Goal: Task Accomplishment & Management: Complete application form

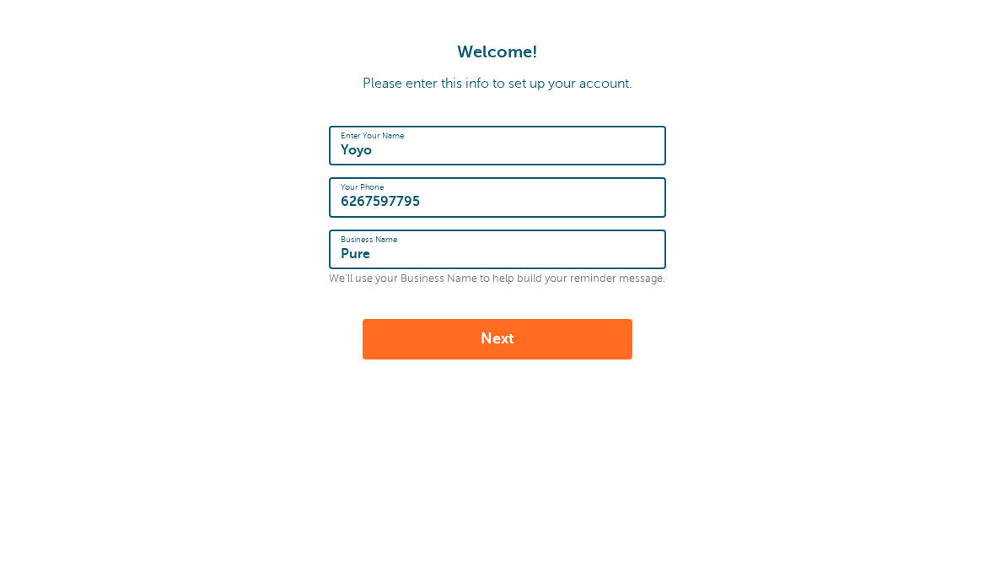
scroll to position [159, 0]
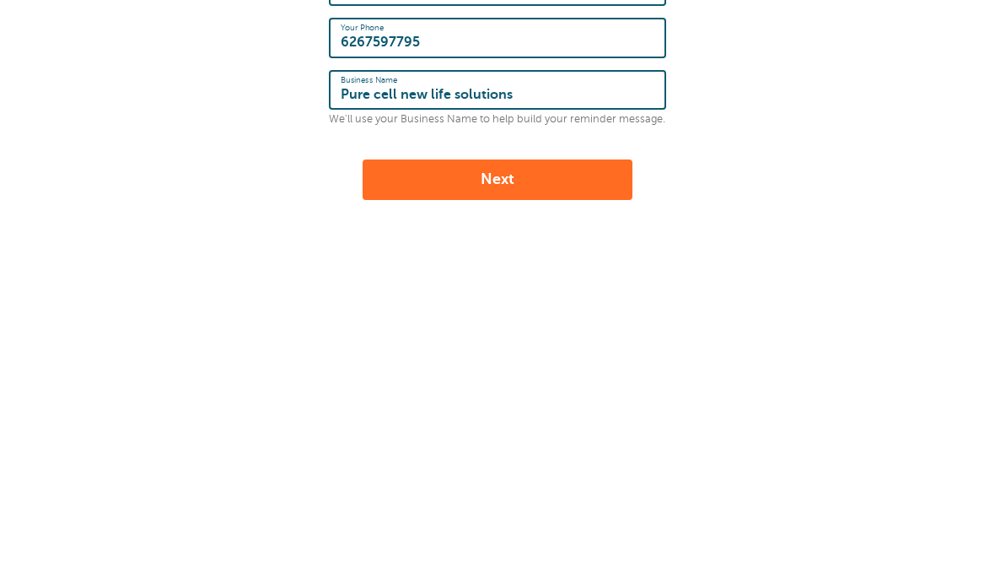
type input "Pure cell new life solutions"
click at [584, 319] on button "Next" at bounding box center [498, 339] width 270 height 40
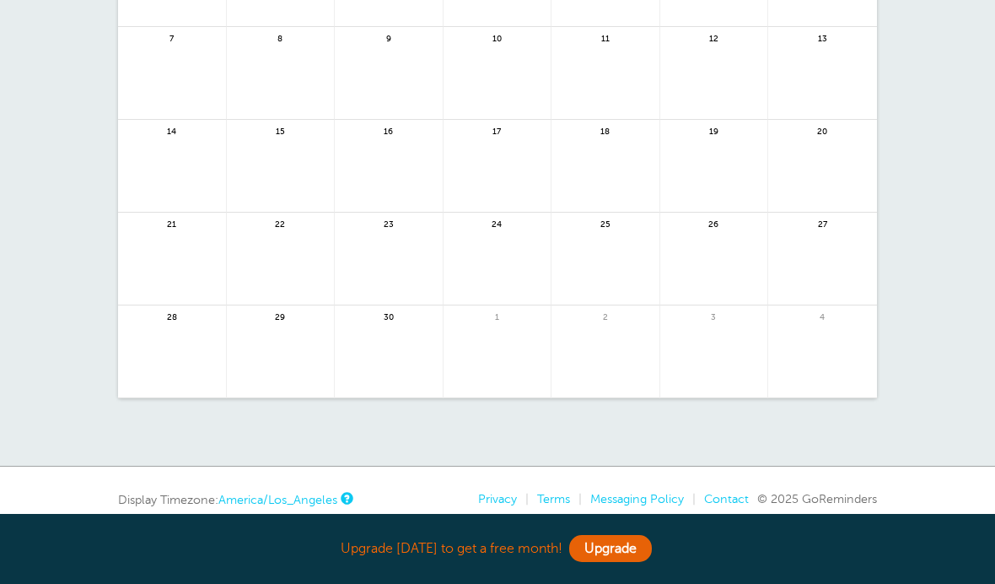
scroll to position [232, 0]
